Goal: Obtain resource: Download file/media

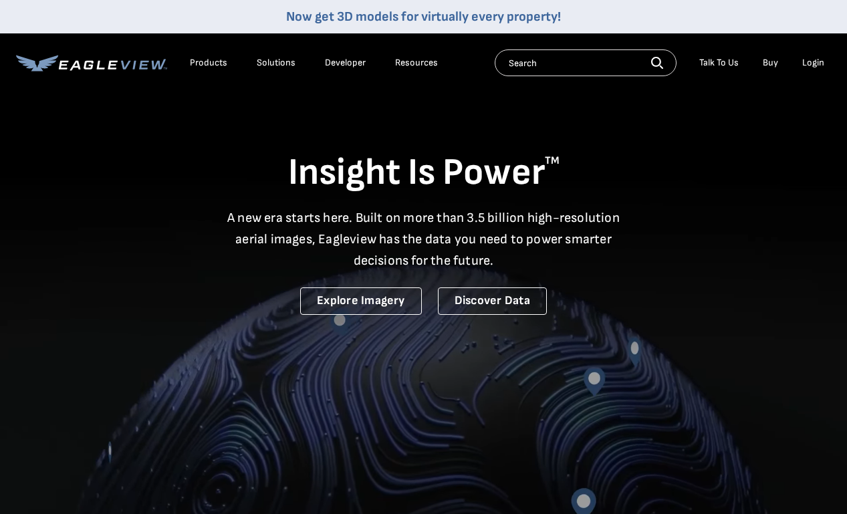
click at [808, 60] on div "Login" at bounding box center [813, 63] width 22 height 12
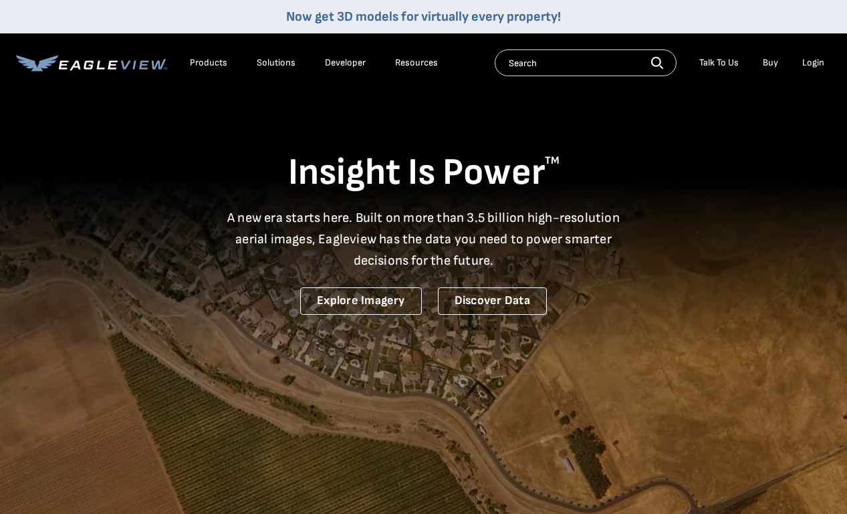
click at [811, 64] on div "Login" at bounding box center [813, 63] width 22 height 12
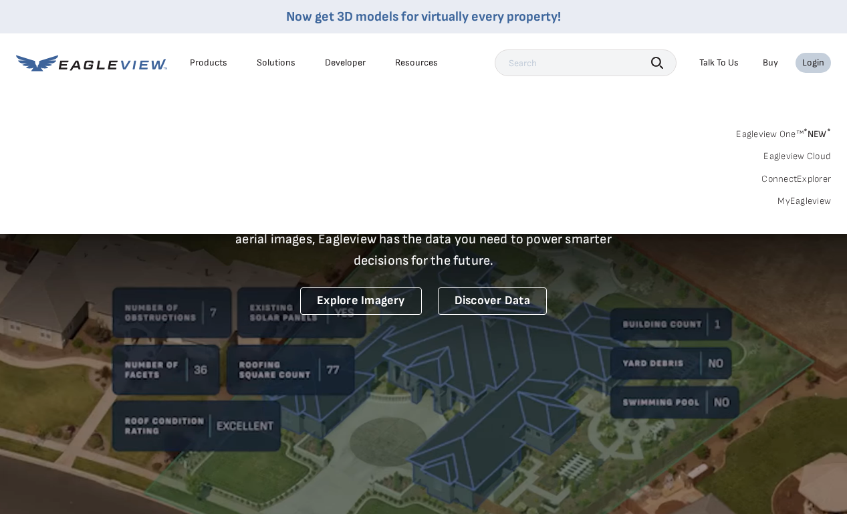
click at [792, 200] on link "MyEagleview" at bounding box center [803, 201] width 53 height 12
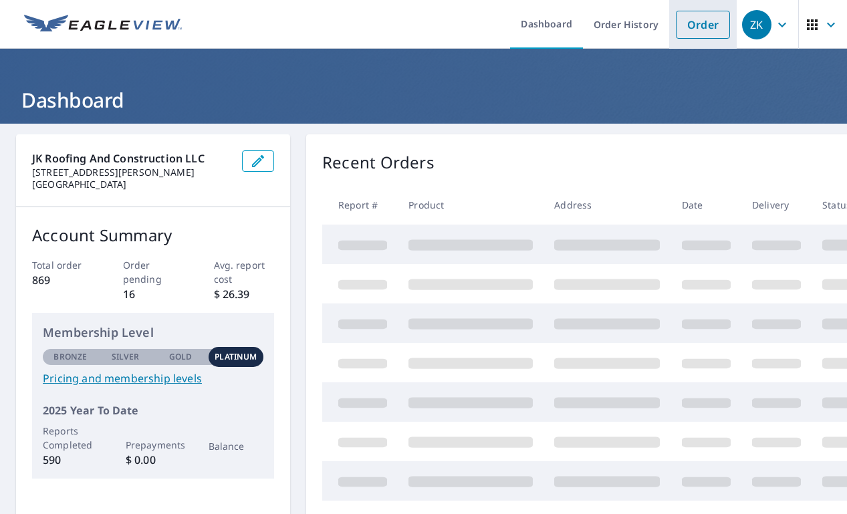
click at [694, 21] on link "Order" at bounding box center [703, 25] width 54 height 28
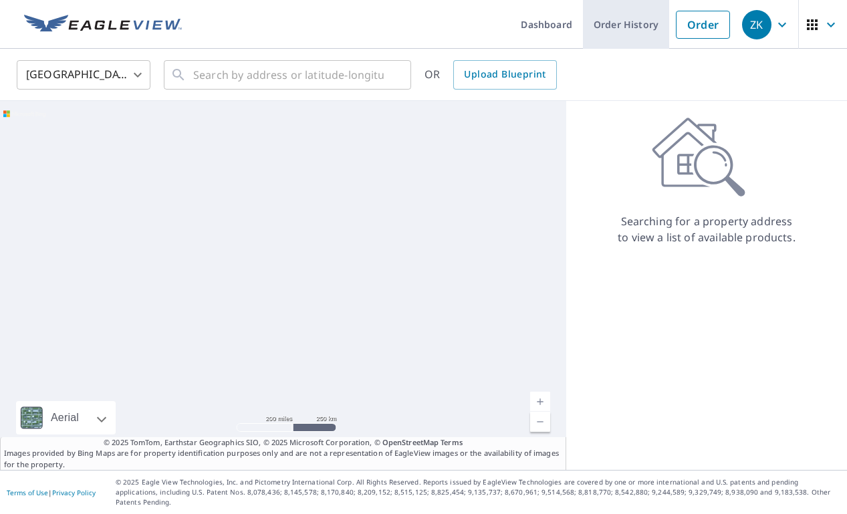
click at [657, 23] on link "Order History" at bounding box center [626, 24] width 86 height 49
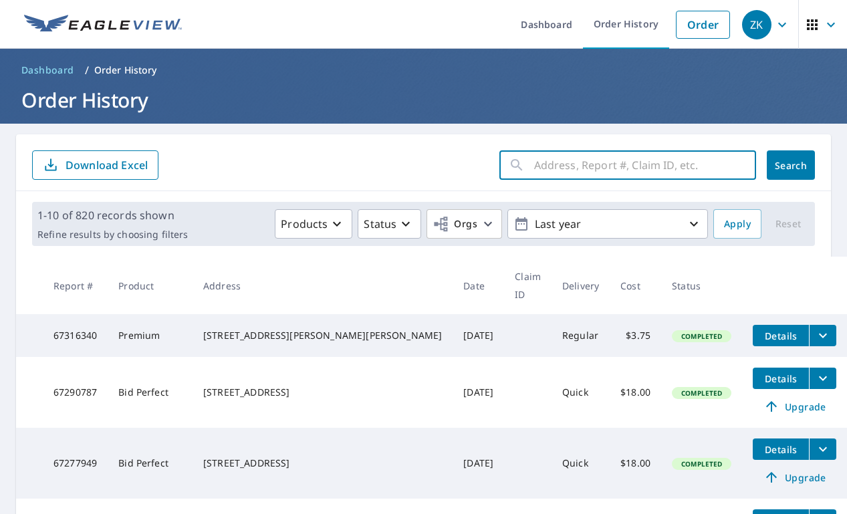
click at [650, 174] on input "text" at bounding box center [645, 164] width 222 height 37
type input "1226"
click button "Search" at bounding box center [791, 164] width 48 height 29
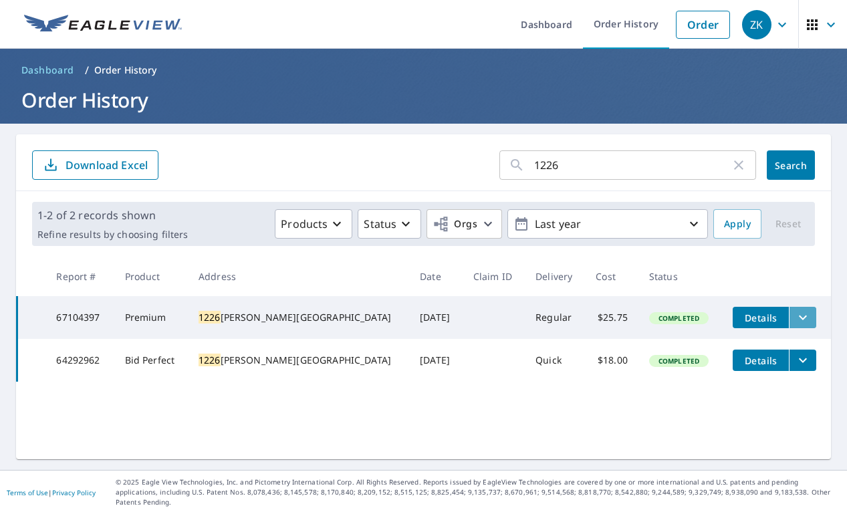
click at [795, 315] on icon "filesDropdownBtn-67104397" at bounding box center [803, 317] width 16 height 16
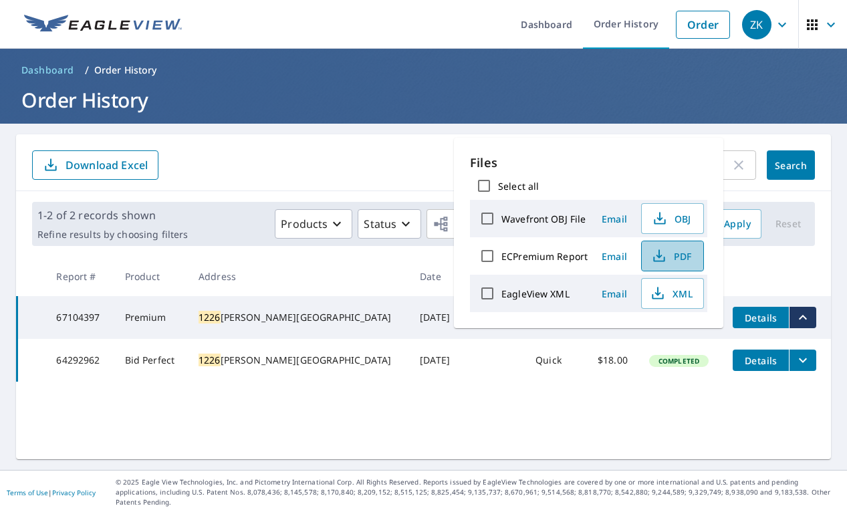
click at [666, 258] on span "PDF" at bounding box center [671, 256] width 43 height 16
